Goal: Check status

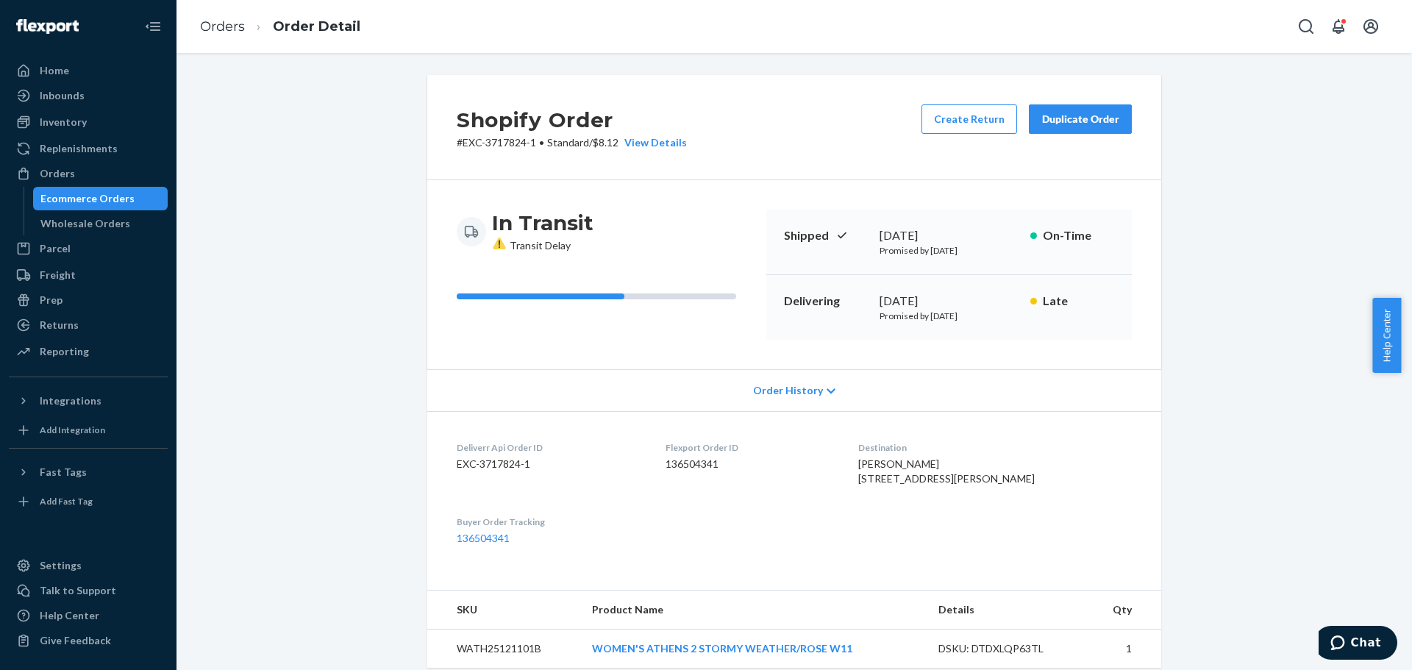
scroll to position [359, 0]
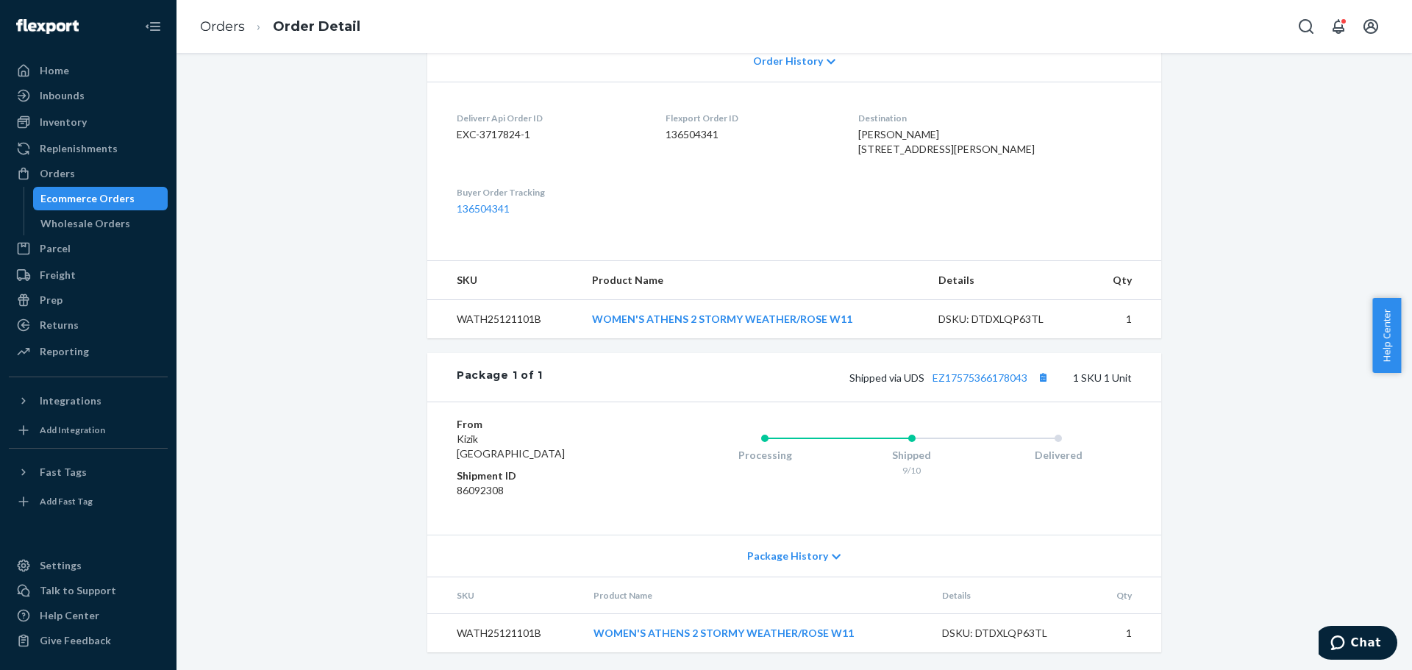
drag, startPoint x: 66, startPoint y: 170, endPoint x: 74, endPoint y: 169, distance: 7.4
click at [66, 170] on div "Orders" at bounding box center [57, 173] width 35 height 15
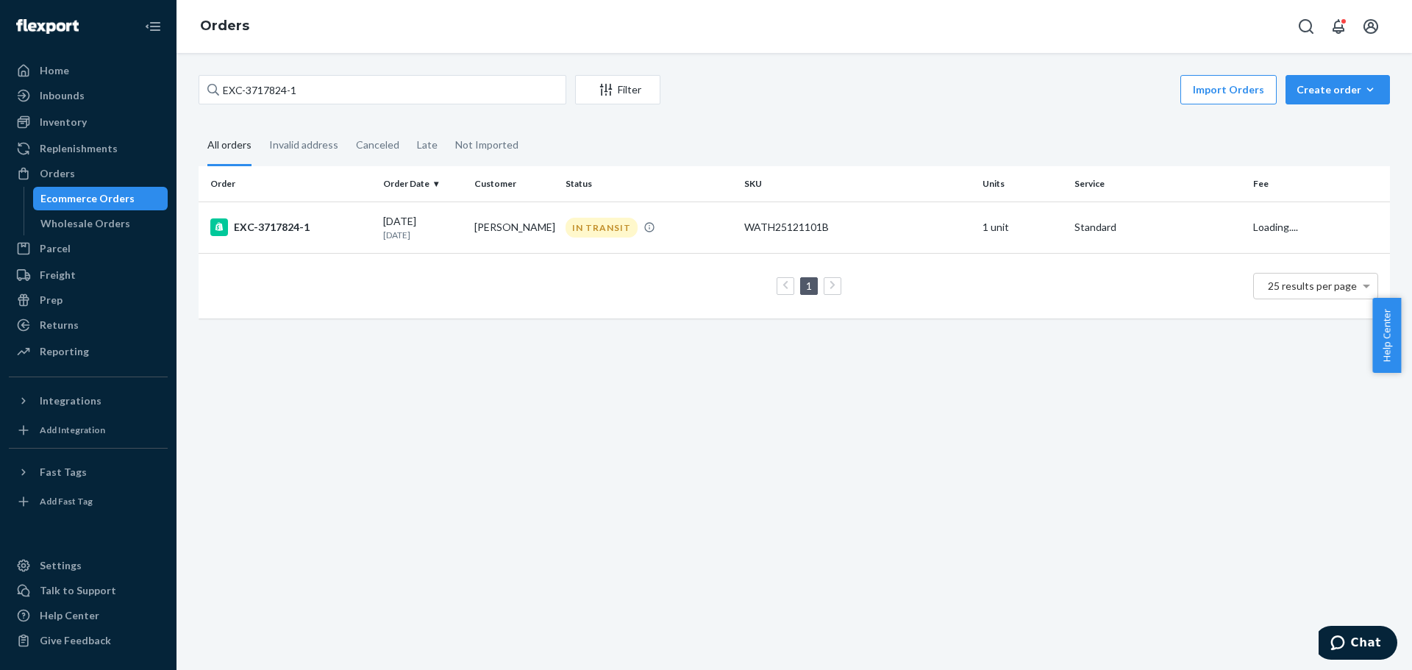
click at [300, 150] on div "Invalid address" at bounding box center [303, 145] width 69 height 38
click at [260, 126] on input "Invalid address" at bounding box center [260, 126] width 0 height 0
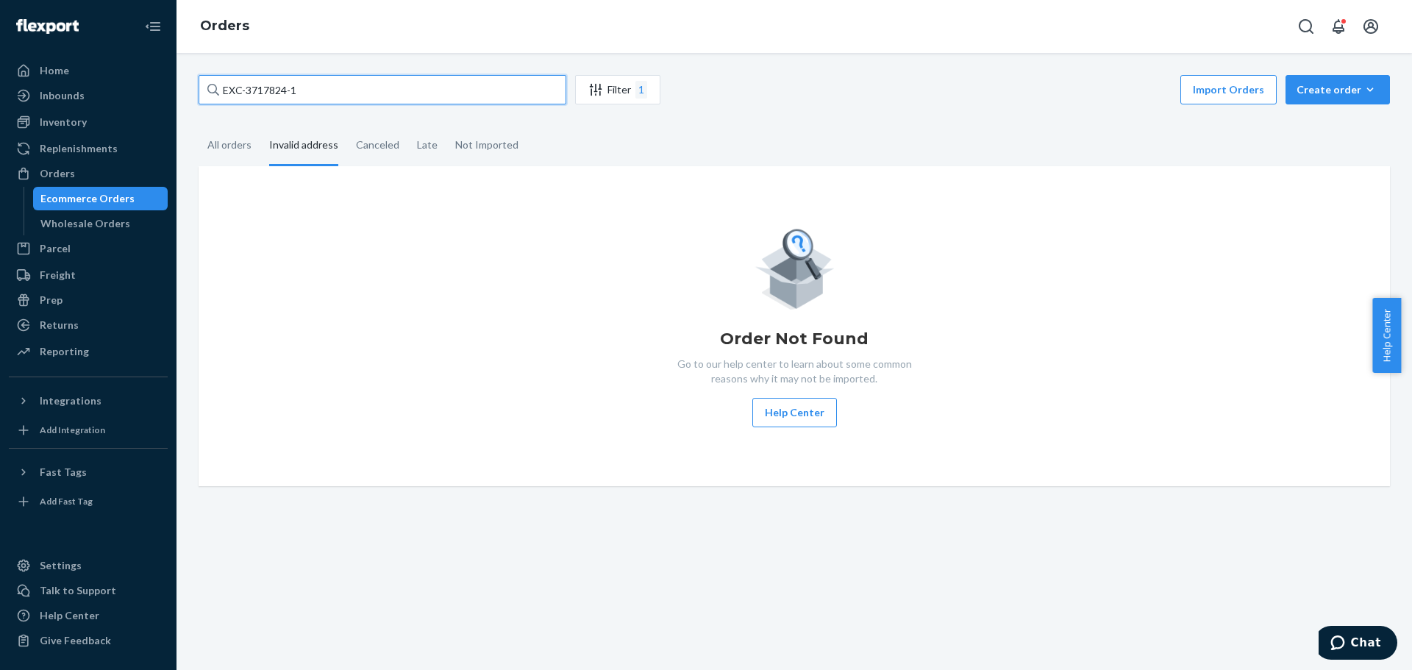
drag, startPoint x: 340, startPoint y: 96, endPoint x: 100, endPoint y: 96, distance: 240.4
click at [100, 96] on div "Home Inbounds Shipping Plans Problems Inventory Products Replenishments Orders …" at bounding box center [706, 335] width 1412 height 670
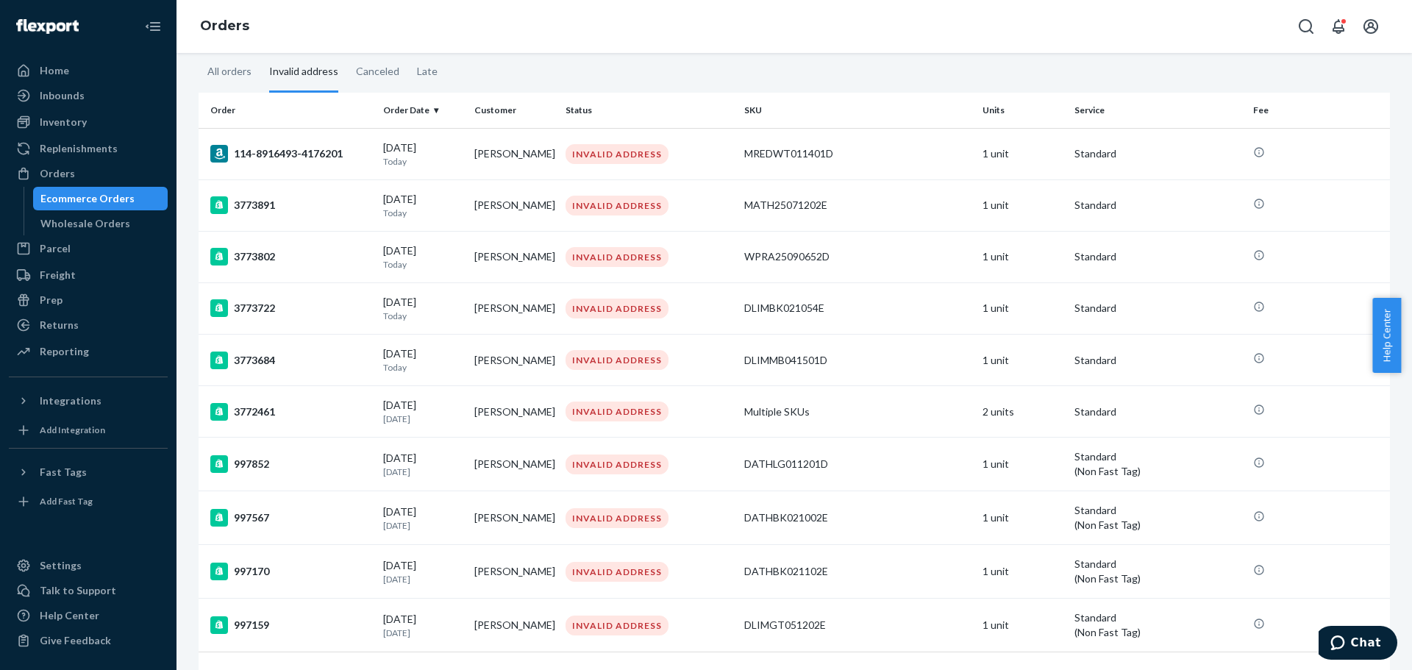
scroll to position [74, 0]
click at [246, 68] on div "All orders" at bounding box center [229, 71] width 44 height 38
click at [199, 52] on input "All orders" at bounding box center [199, 52] width 0 height 0
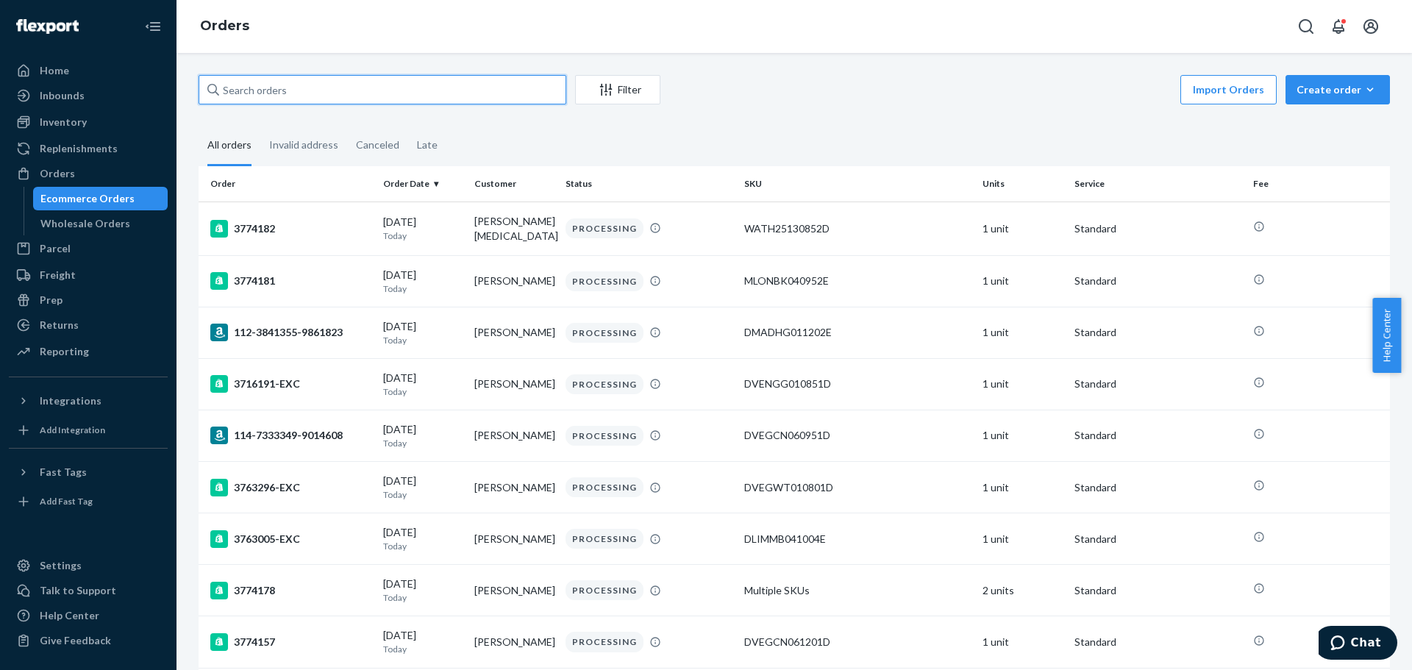
click at [273, 90] on input "text" at bounding box center [383, 89] width 368 height 29
paste input "3759202"
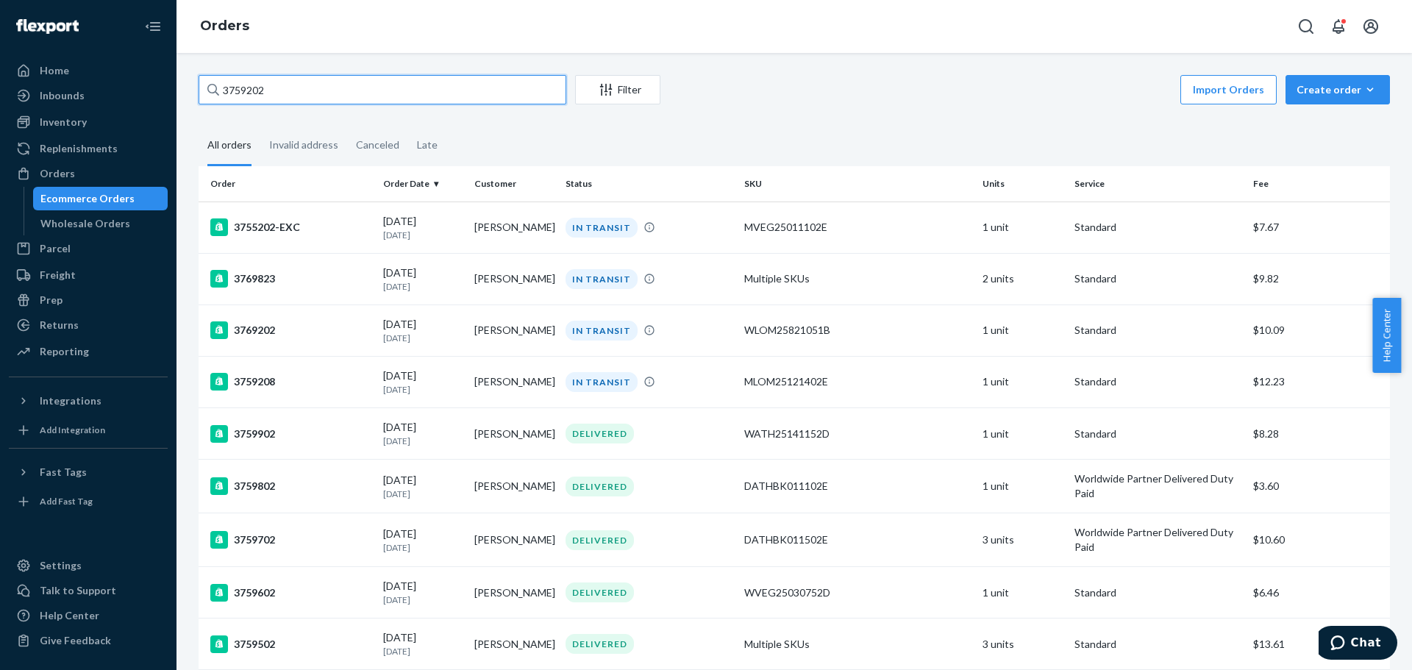
drag, startPoint x: 287, startPoint y: 80, endPoint x: 140, endPoint y: 78, distance: 147.8
click at [129, 77] on div "Home Inbounds Shipping Plans Problems Inventory Products Replenishments Orders …" at bounding box center [706, 335] width 1412 height 670
paste input "318970"
type input "3318970"
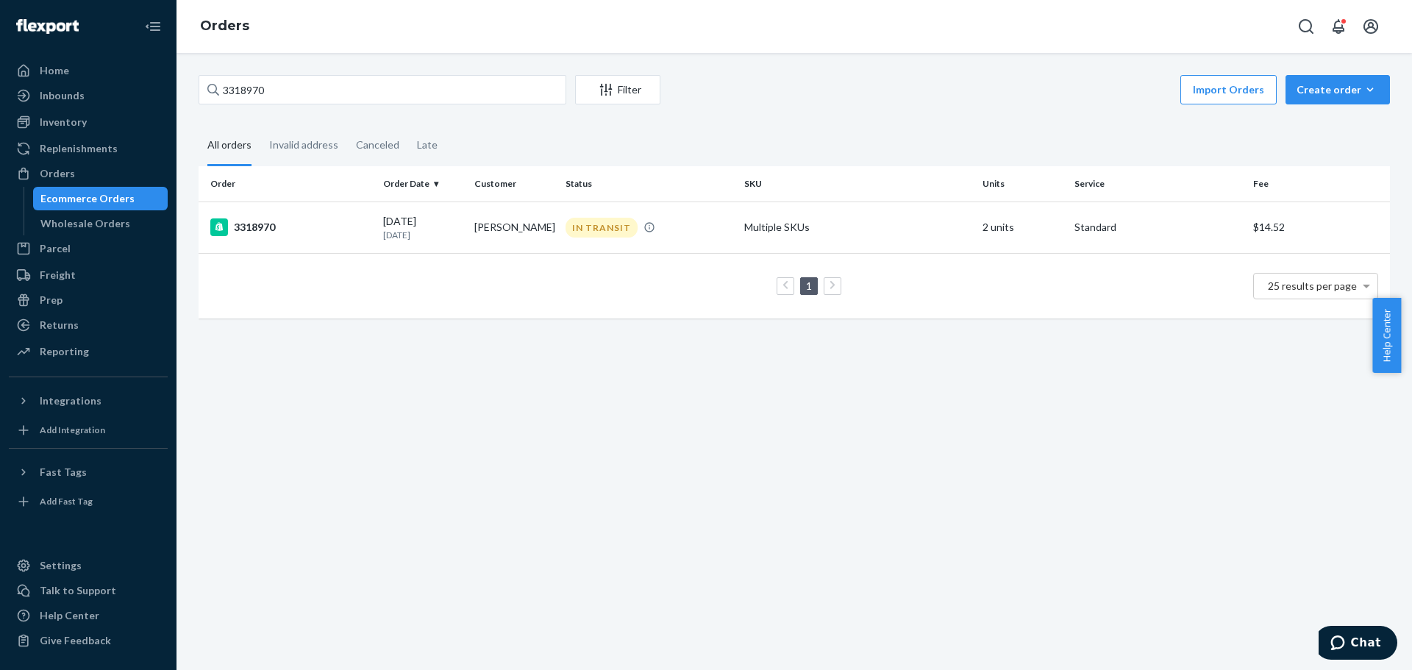
click at [485, 248] on td "[PERSON_NAME]" at bounding box center [513, 226] width 91 height 51
